Goal: Information Seeking & Learning: Learn about a topic

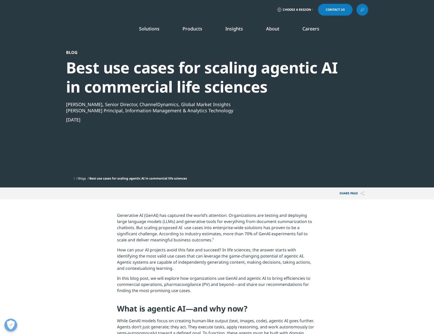
drag, startPoint x: 255, startPoint y: 225, endPoint x: 199, endPoint y: 249, distance: 61.7
click at [255, 225] on p "Generative AI (GenAI) has captured the world’s attention. Organizations are tes…" at bounding box center [217, 229] width 200 height 35
drag, startPoint x: 171, startPoint y: 254, endPoint x: 180, endPoint y: 251, distance: 10.0
click at [171, 253] on p "How can your AI projects avoid this fate and succeed? In life sciences, the ans…" at bounding box center [217, 261] width 200 height 28
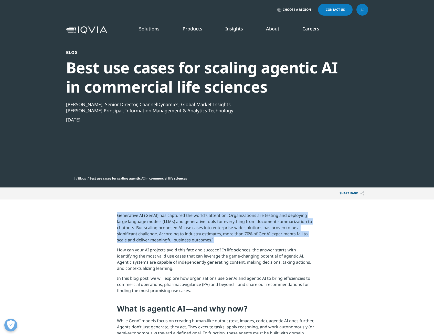
drag, startPoint x: 214, startPoint y: 240, endPoint x: 110, endPoint y: 216, distance: 106.4
drag, startPoint x: 110, startPoint y: 216, endPoint x: 210, endPoint y: 250, distance: 105.9
click at [210, 251] on p "How can your AI projects avoid this fate and succeed? In life sciences, the ans…" at bounding box center [217, 261] width 200 height 28
drag, startPoint x: 230, startPoint y: 237, endPoint x: 124, endPoint y: 215, distance: 107.7
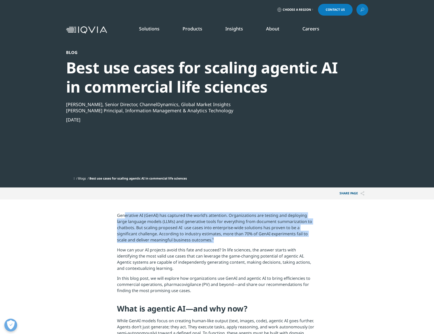
click at [124, 215] on p "Generative AI (GenAI) has captured the world’s attention. Organizations are tes…" at bounding box center [217, 229] width 200 height 35
drag, startPoint x: 124, startPoint y: 215, endPoint x: 135, endPoint y: 219, distance: 11.4
click at [135, 219] on p "Generative AI (GenAI) has captured the world’s attention. Organizations are tes…" at bounding box center [217, 229] width 200 height 35
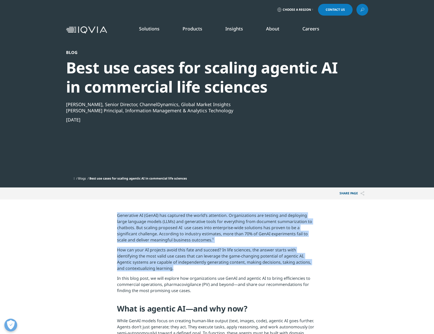
drag, startPoint x: 111, startPoint y: 215, endPoint x: 182, endPoint y: 269, distance: 89.5
copy div "Generative AI (GenAI) has captured the world’s attention. Organizations are tes…"
click at [298, 251] on p "How can your AI projects avoid this fate and succeed? In life sciences, the ans…" at bounding box center [217, 261] width 200 height 28
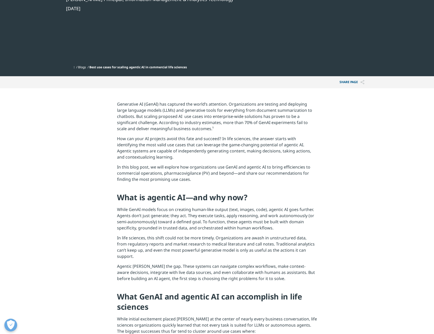
scroll to position [153, 0]
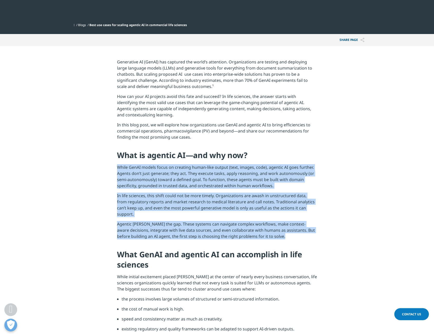
drag, startPoint x: 117, startPoint y: 166, endPoint x: 302, endPoint y: 239, distance: 199.4
copy div "While GenAI models focus on creating human-like output (text, images, code), ag…"
click at [199, 221] on p "Agentic [PERSON_NAME] the gap. These systems can navigate complex workflows, ma…" at bounding box center [217, 232] width 200 height 22
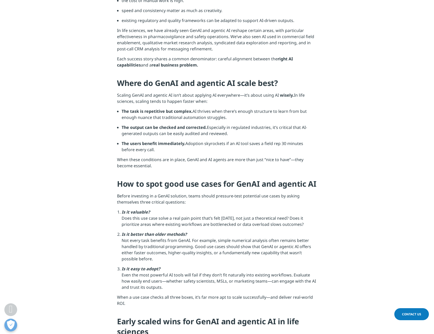
scroll to position [486, 0]
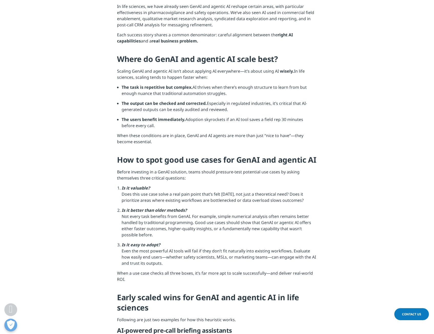
drag, startPoint x: 128, startPoint y: 183, endPoint x: 123, endPoint y: 183, distance: 5.4
click at [128, 185] on em "Is it valuable?" at bounding box center [135, 188] width 28 height 6
drag, startPoint x: 118, startPoint y: 182, endPoint x: 195, endPoint y: 259, distance: 108.5
click at [194, 259] on ol "Is it valuable? Does this use case solve a real pain point that’s felt [DATE], …" at bounding box center [217, 227] width 200 height 85
click at [195, 260] on li "Is it easy to adopt? Even the most powerful AI tools will fail if they don’t fi…" at bounding box center [218, 256] width 195 height 28
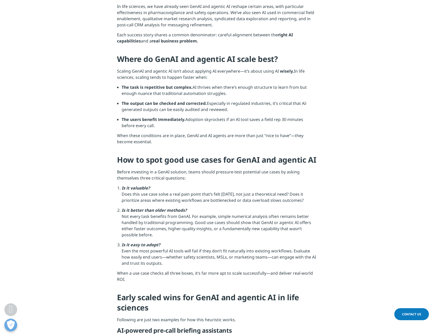
drag, startPoint x: 176, startPoint y: 260, endPoint x: 116, endPoint y: 150, distance: 125.9
click at [116, 150] on section "Generative AI (GenAI) has captured the world’s attention. Organizations are tes…" at bounding box center [217, 195] width 434 height 963
copy div "How to spot good use cases for GenAI and agentic AI Before investing in a GenAI…"
click at [316, 185] on li "Is it valuable? Does this use case solve a real pain point that’s felt [DATE], …" at bounding box center [218, 196] width 195 height 22
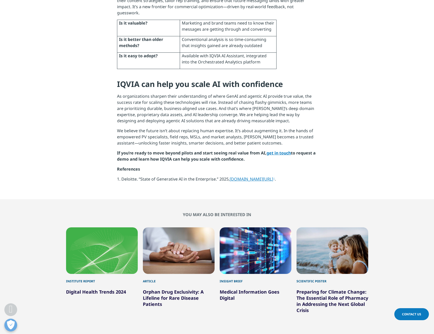
scroll to position [997, 0]
